Goal: Information Seeking & Learning: Learn about a topic

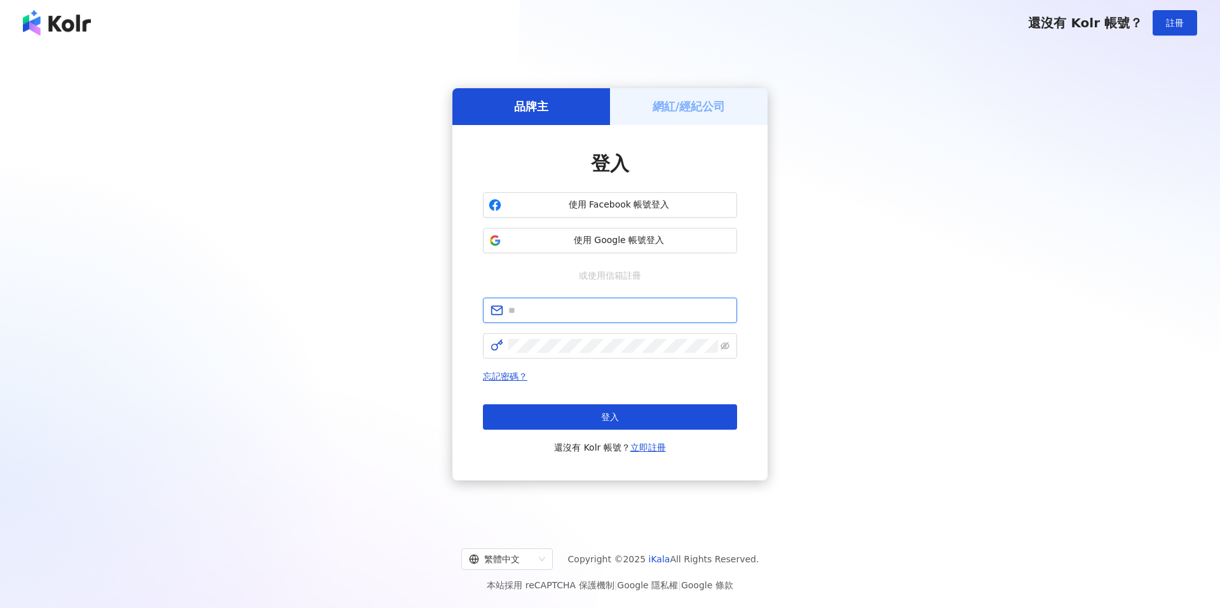
click at [561, 313] on input "text" at bounding box center [618, 311] width 221 height 14
click at [542, 300] on span at bounding box center [610, 310] width 254 height 25
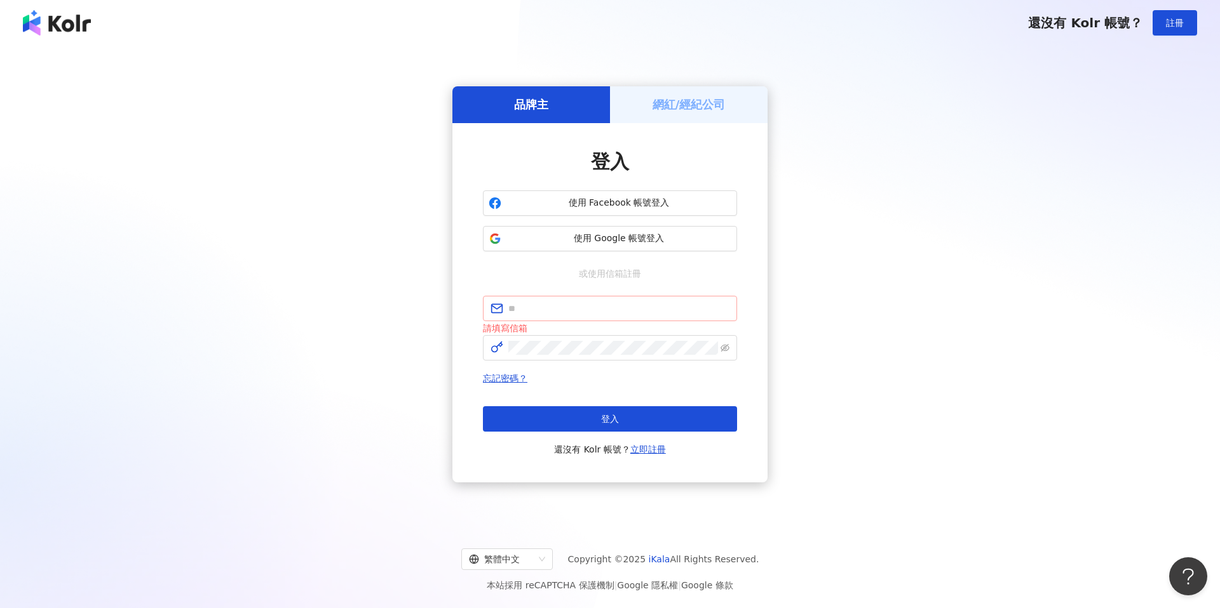
click at [543, 316] on span at bounding box center [610, 308] width 254 height 25
click at [529, 312] on input "text" at bounding box center [618, 309] width 221 height 14
type input "**********"
click at [581, 424] on button "登入" at bounding box center [610, 419] width 254 height 25
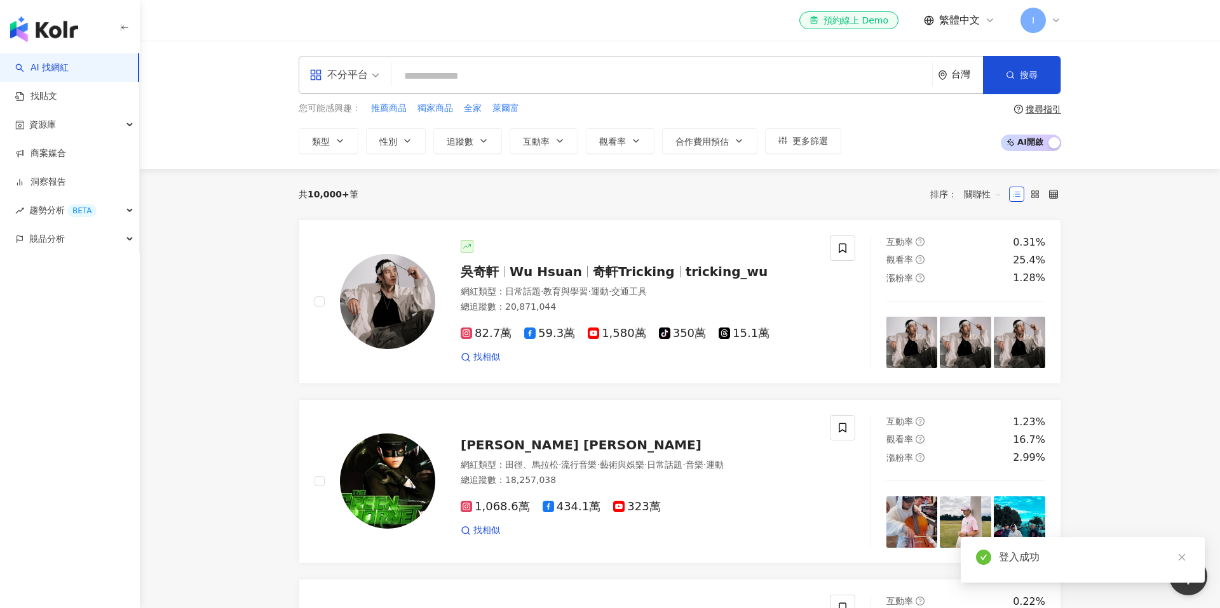
type input "*"
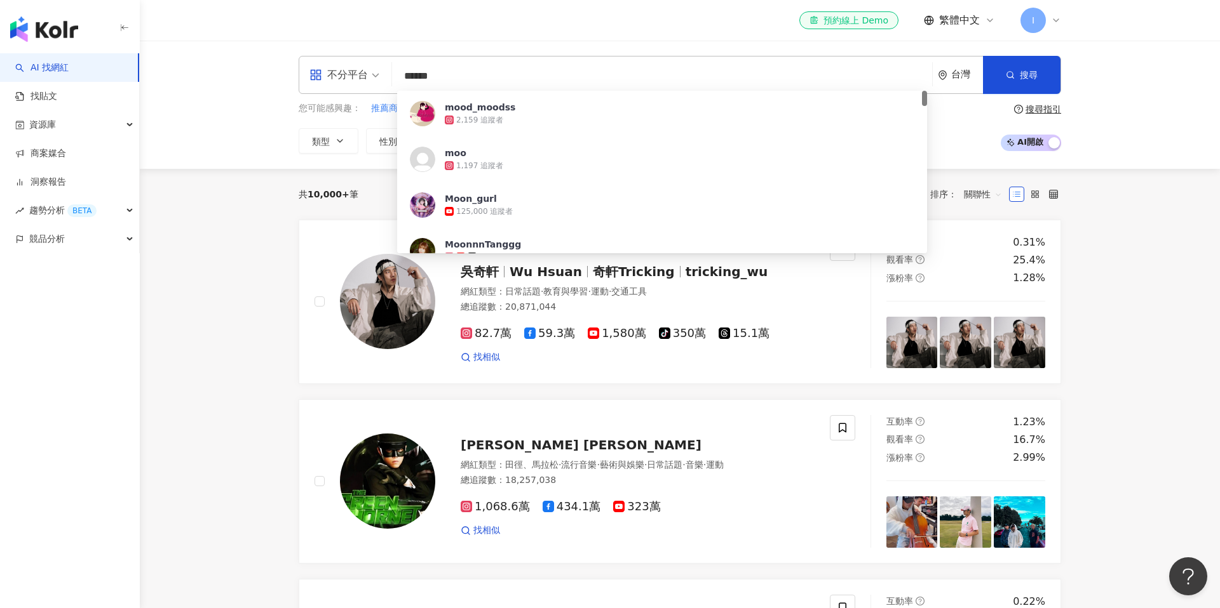
type input "*******"
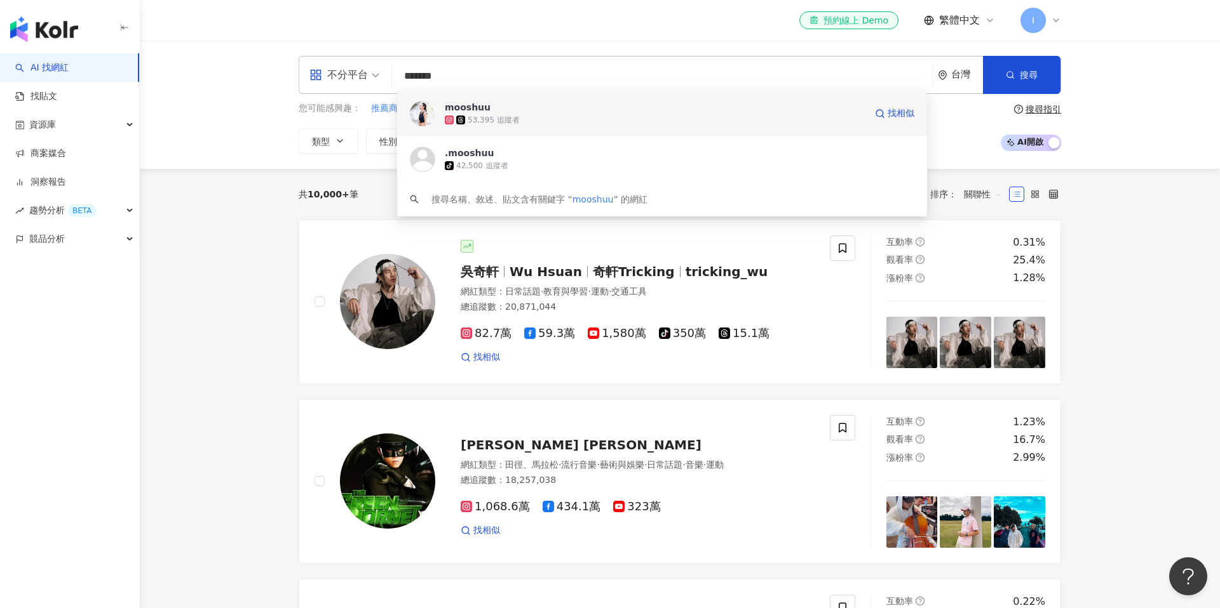
click at [528, 125] on div "53,395 追蹤者" at bounding box center [655, 120] width 420 height 13
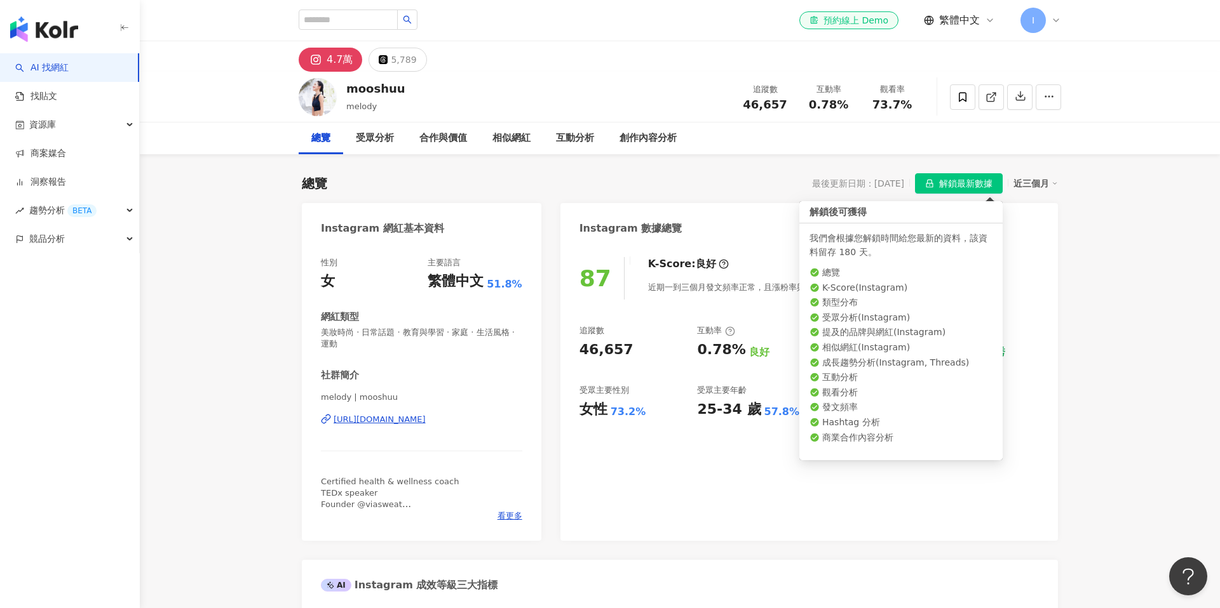
click at [943, 180] on span "解鎖最新數據" at bounding box center [965, 184] width 53 height 20
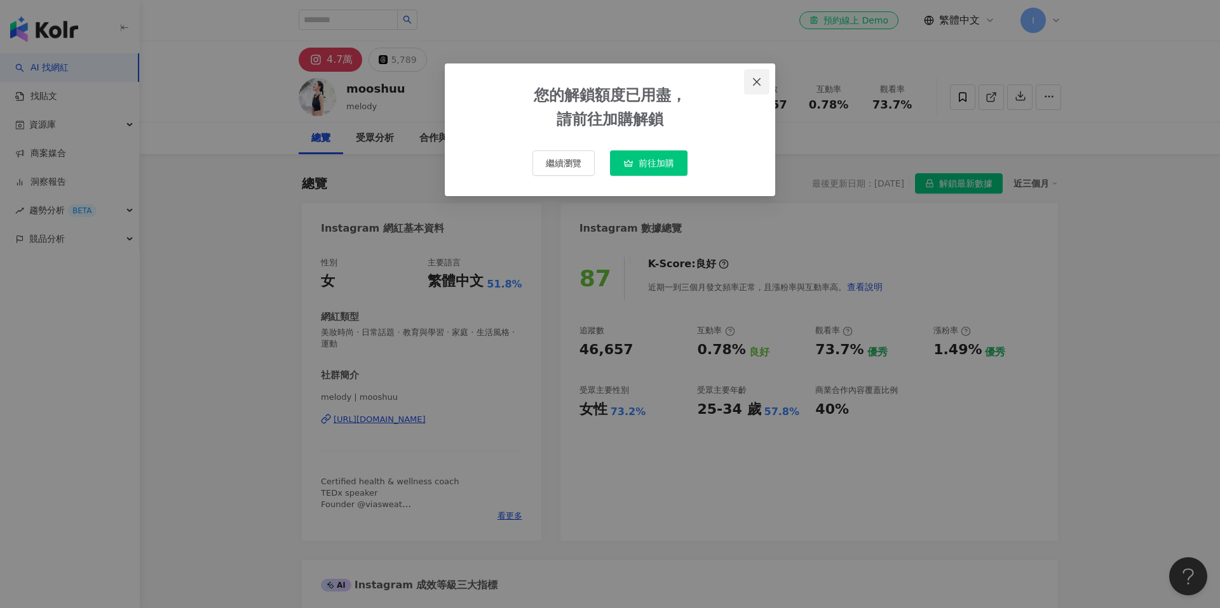
click at [750, 82] on span "Close" at bounding box center [756, 82] width 25 height 10
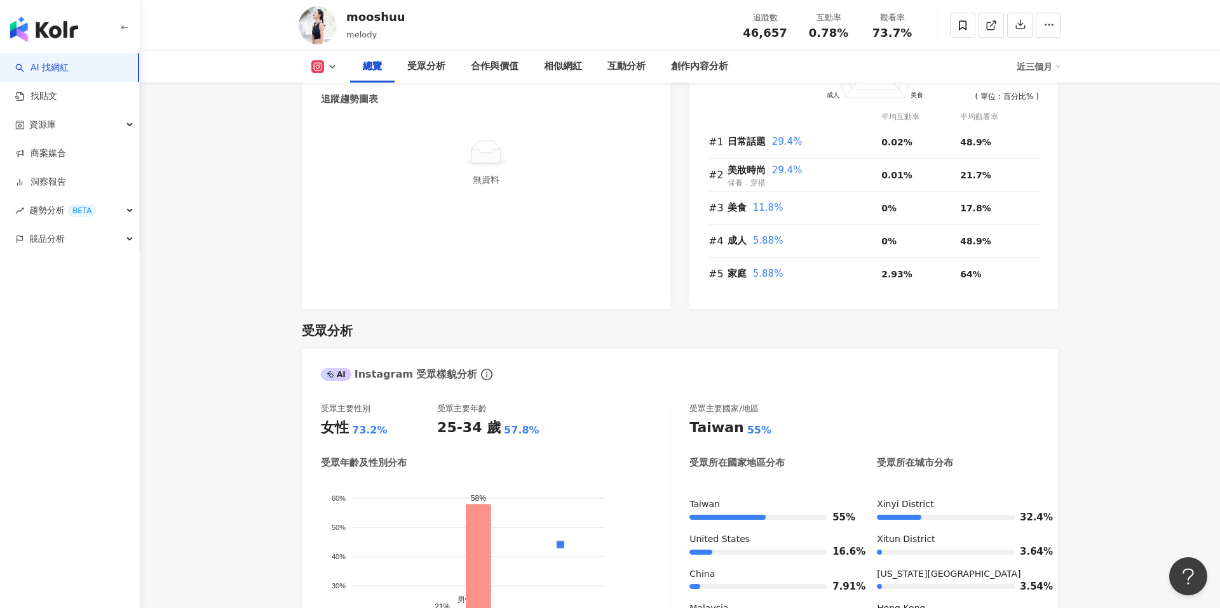
scroll to position [617, 0]
